Goal: Transaction & Acquisition: Purchase product/service

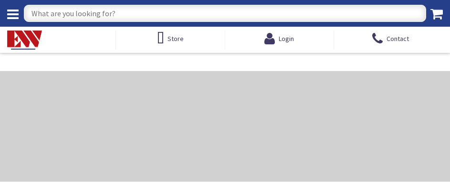
type input "Briggswood Ct, [GEOGRAPHIC_DATA], [GEOGRAPHIC_DATA]"
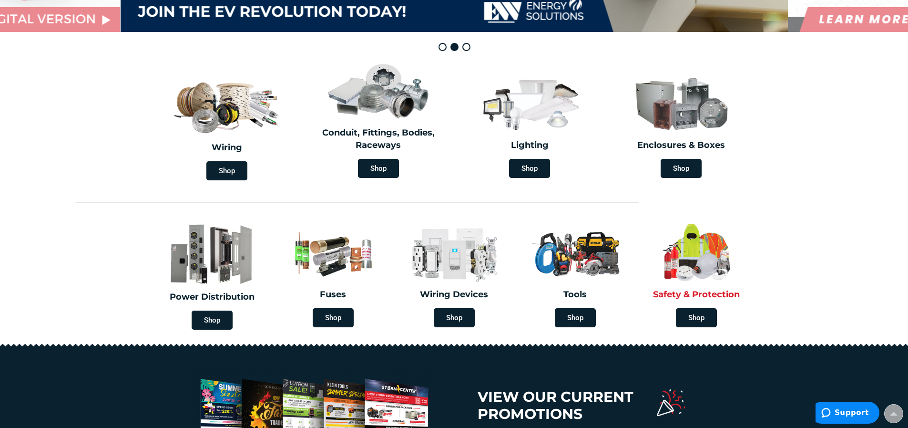
scroll to position [238, 0]
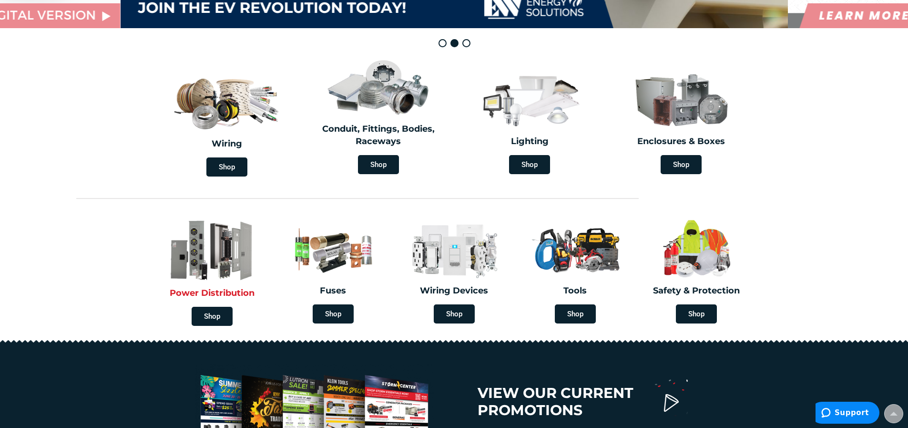
click at [222, 185] on img at bounding box center [212, 249] width 112 height 65
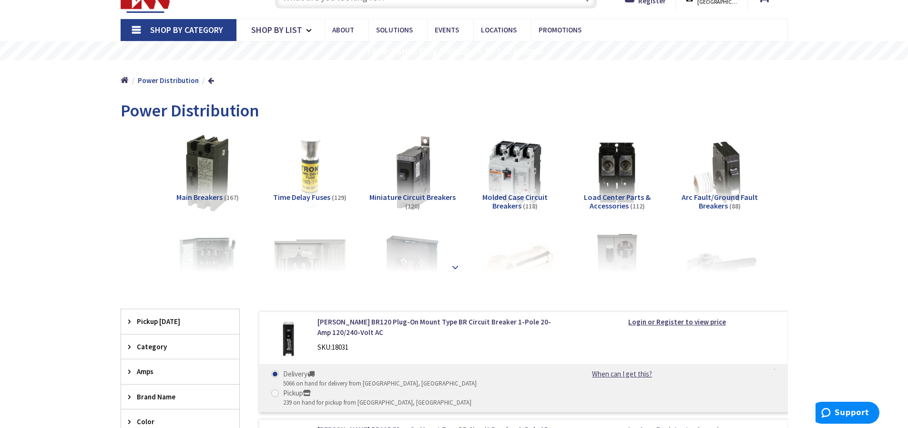
scroll to position [48, 0]
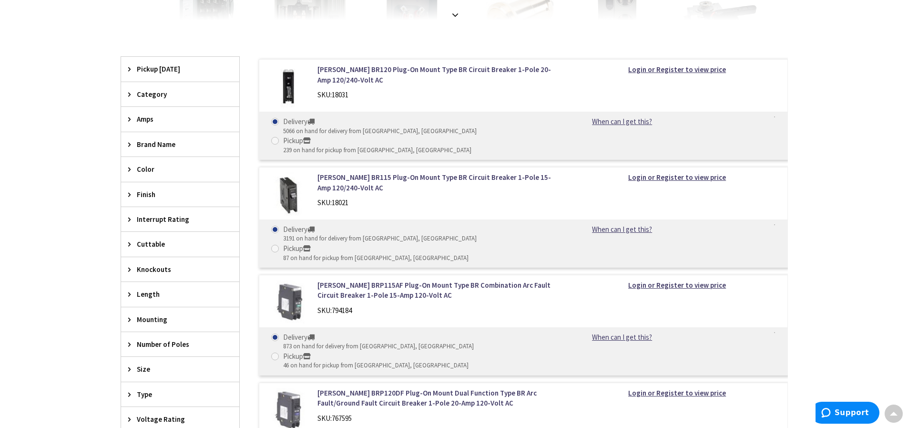
scroll to position [334, 0]
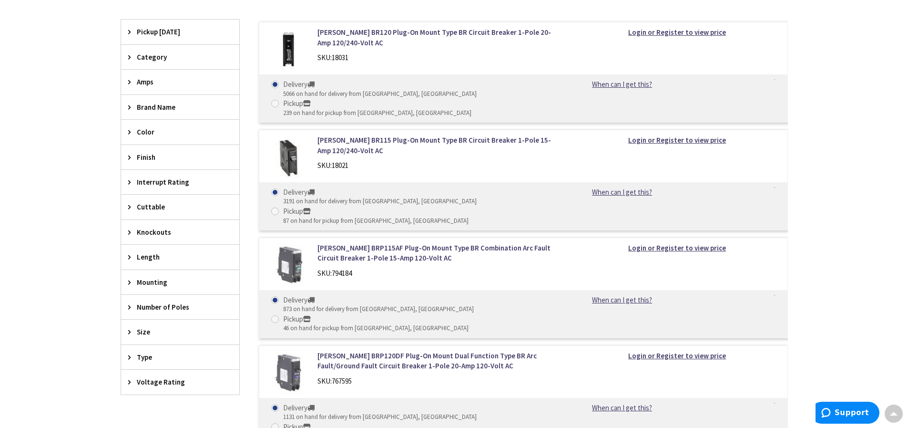
click at [161, 282] on span "Mounting" at bounding box center [176, 282] width 78 height 10
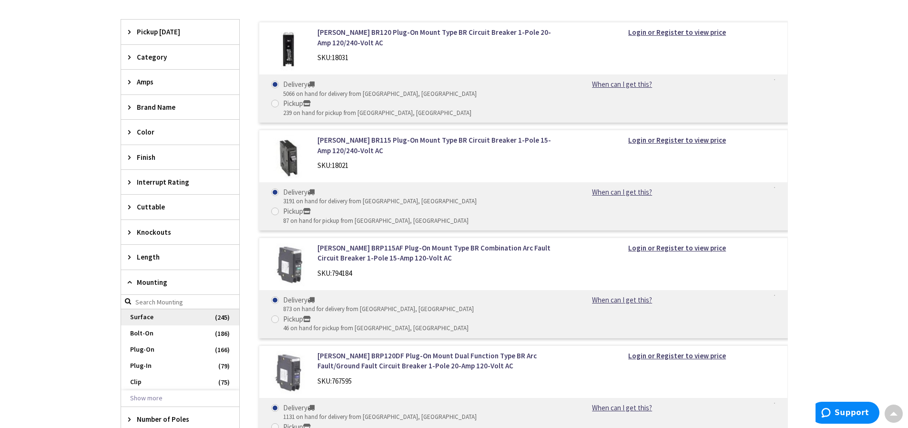
click at [151, 317] on span "Surface" at bounding box center [180, 317] width 118 height 16
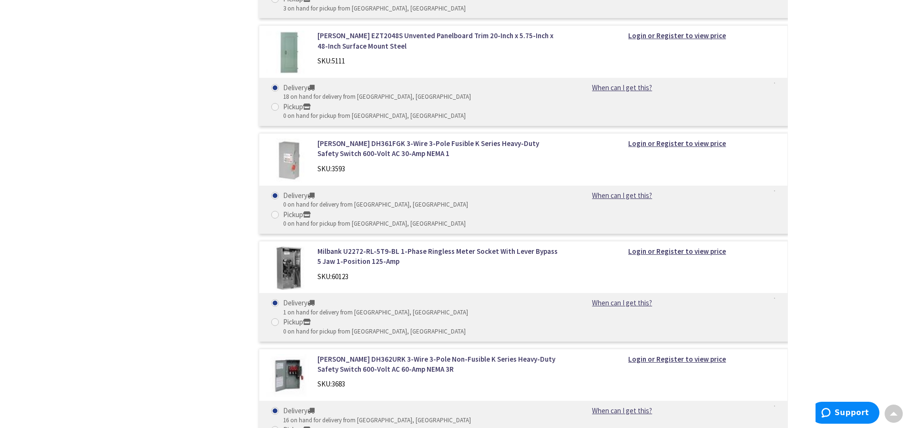
scroll to position [986, 0]
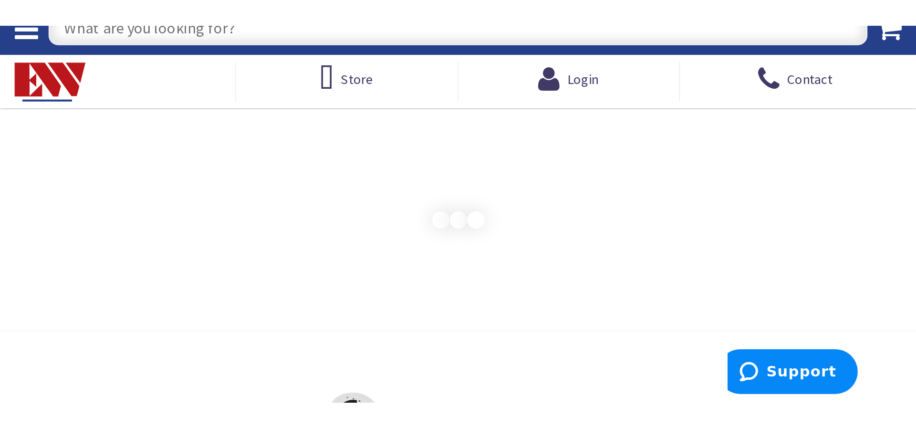
scroll to position [16, 0]
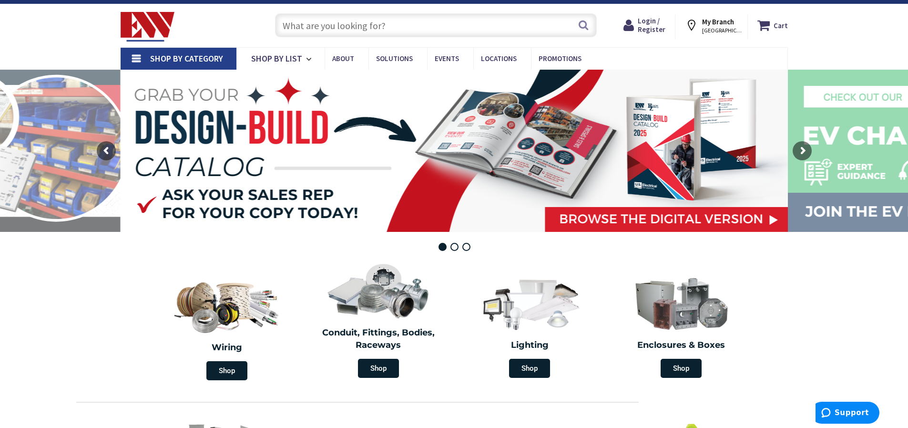
click at [449, 27] on span "[GEOGRAPHIC_DATA], [GEOGRAPHIC_DATA]" at bounding box center [722, 31] width 41 height 8
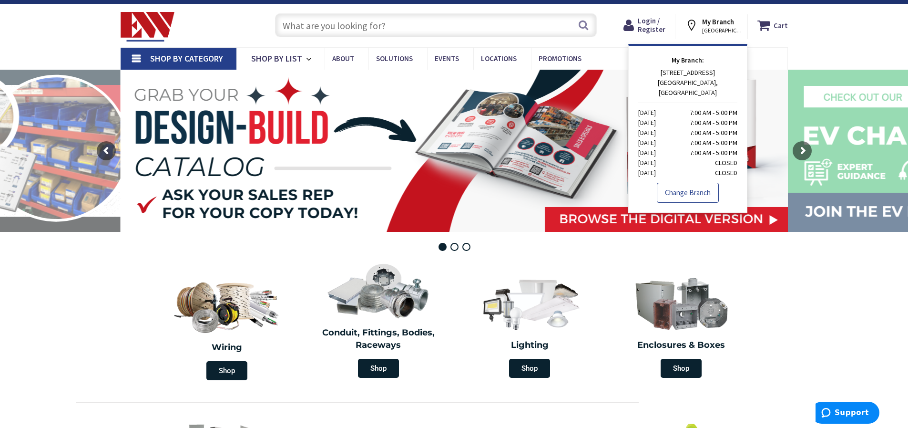
click at [449, 185] on link "Change Branch" at bounding box center [688, 193] width 62 height 20
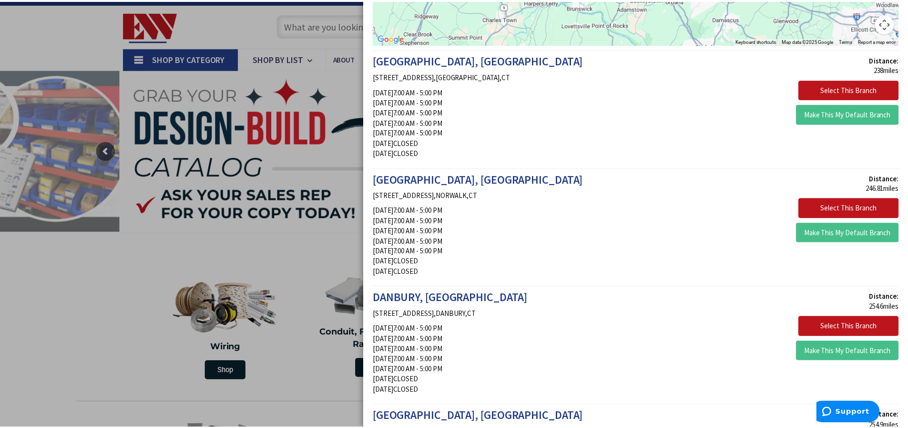
scroll to position [159, 0]
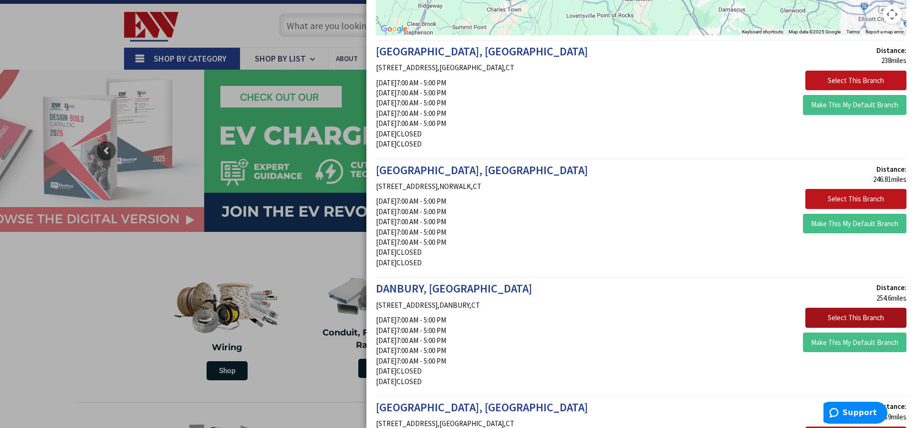
click at [449, 185] on button "Select This Branch" at bounding box center [855, 318] width 101 height 20
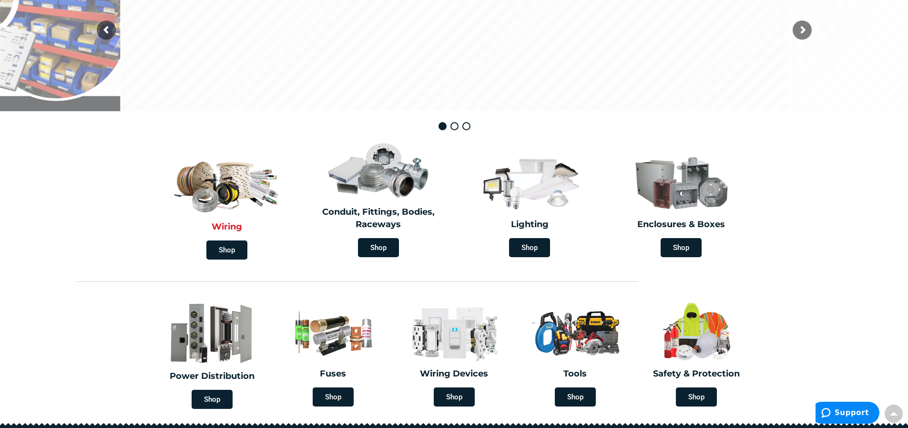
scroll to position [159, 0]
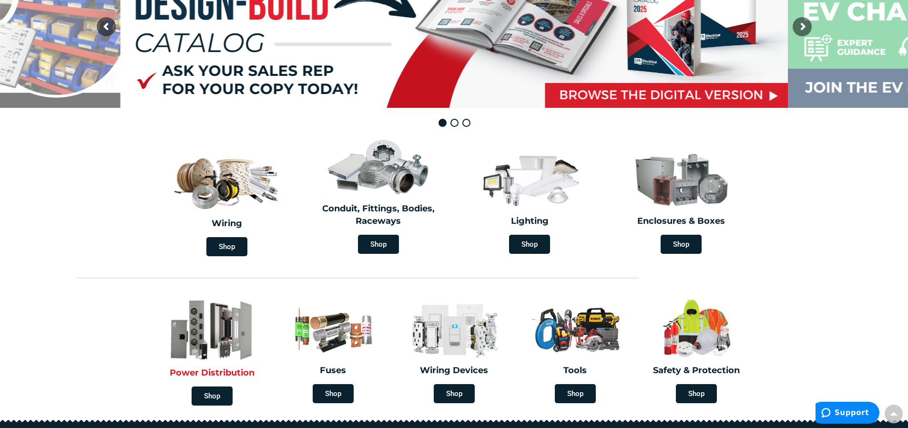
click at [226, 325] on img at bounding box center [212, 329] width 112 height 65
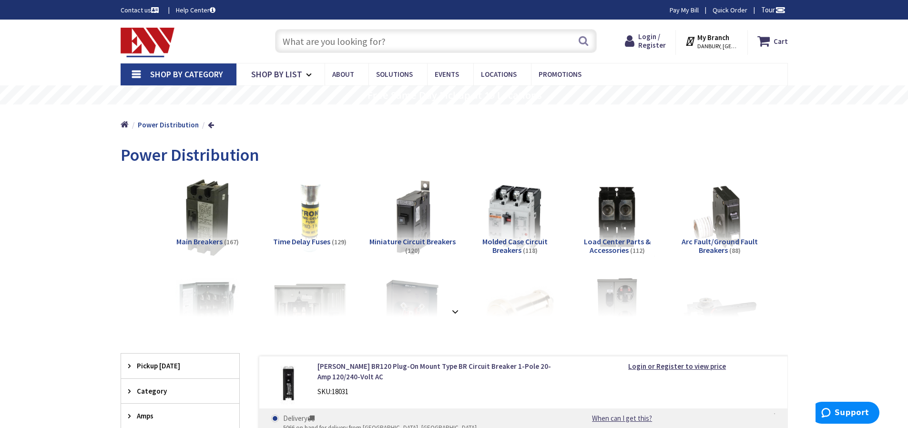
click at [323, 42] on input "text" at bounding box center [436, 41] width 322 height 24
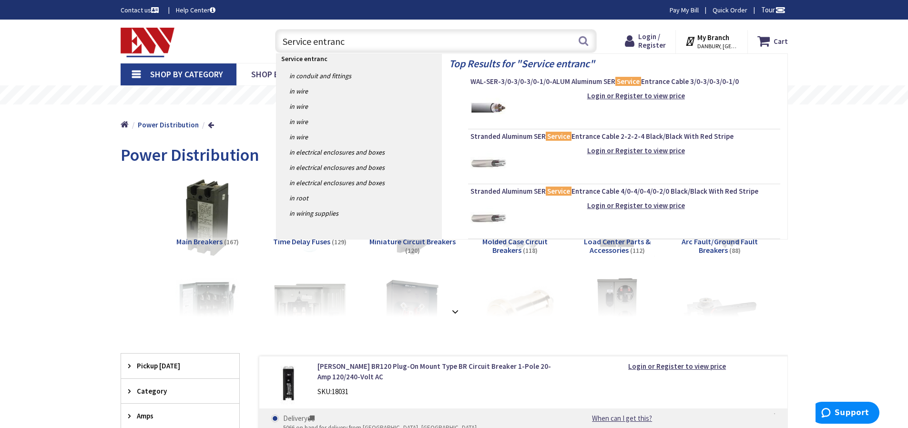
type input "Service entrance"
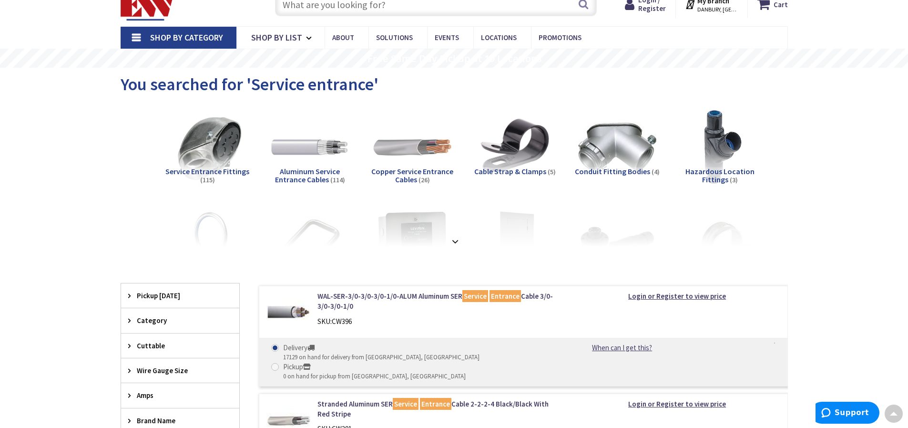
scroll to position [32, 0]
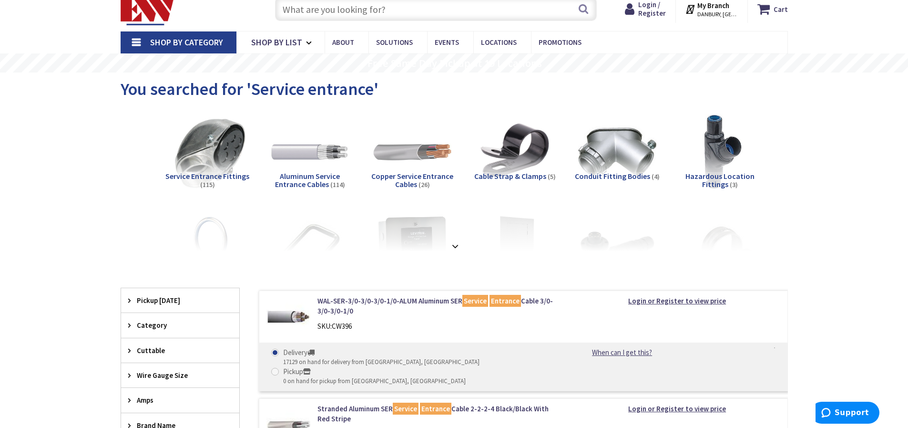
click at [216, 150] on img at bounding box center [207, 152] width 86 height 86
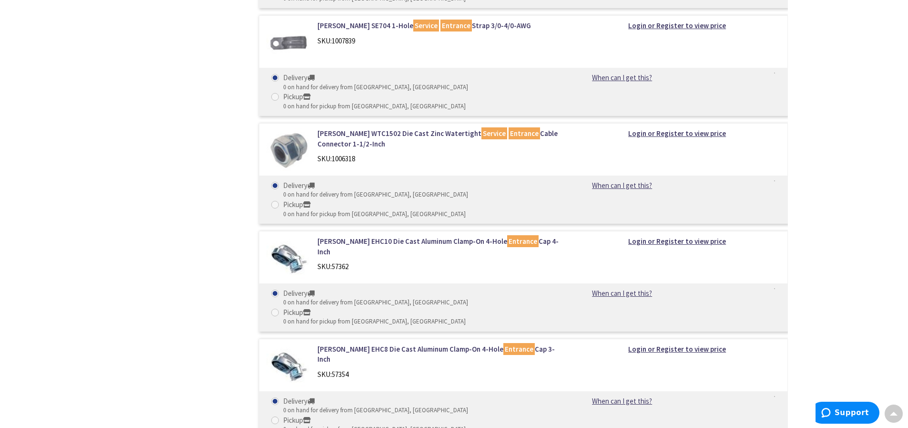
scroll to position [10337, 0]
